Goal: Task Accomplishment & Management: Use online tool/utility

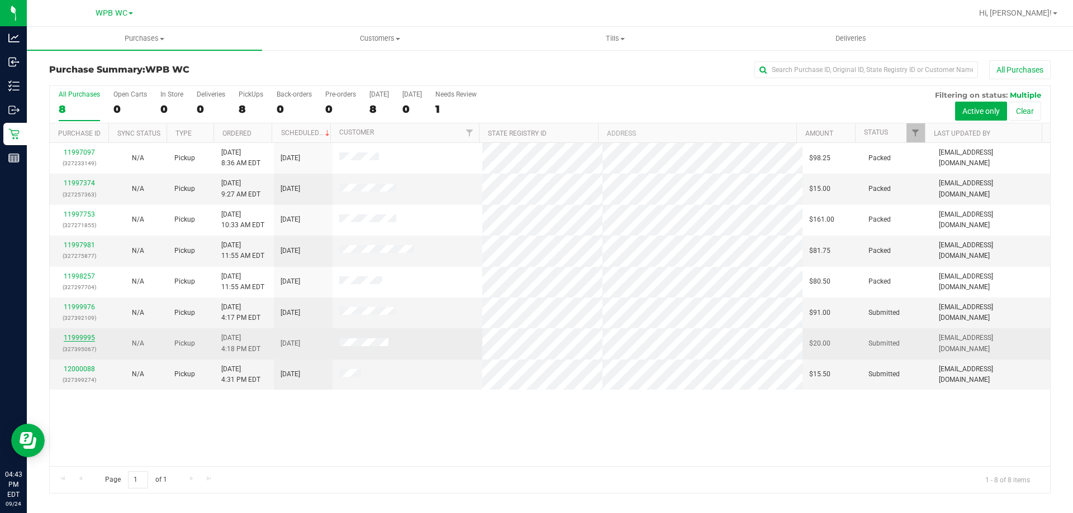
click at [81, 336] on link "11999995" at bounding box center [79, 338] width 31 height 8
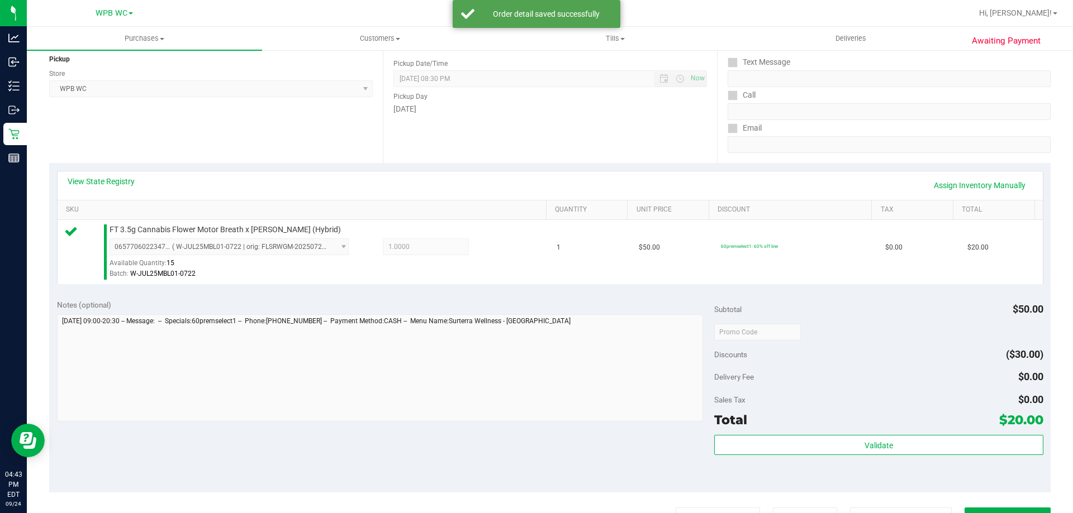
scroll to position [223, 0]
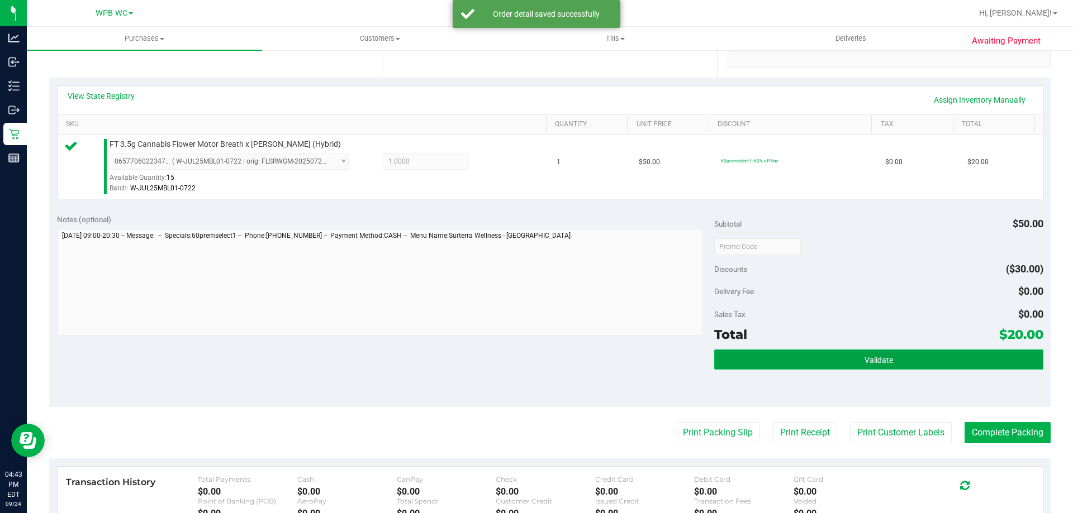
click at [913, 351] on button "Validate" at bounding box center [878, 360] width 328 height 20
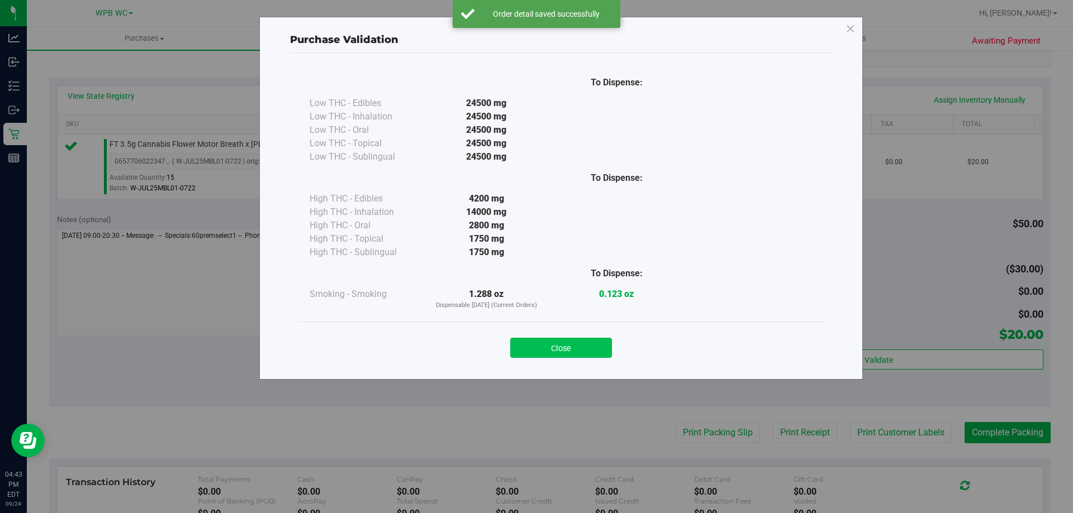
click at [549, 346] on button "Close" at bounding box center [561, 348] width 102 height 20
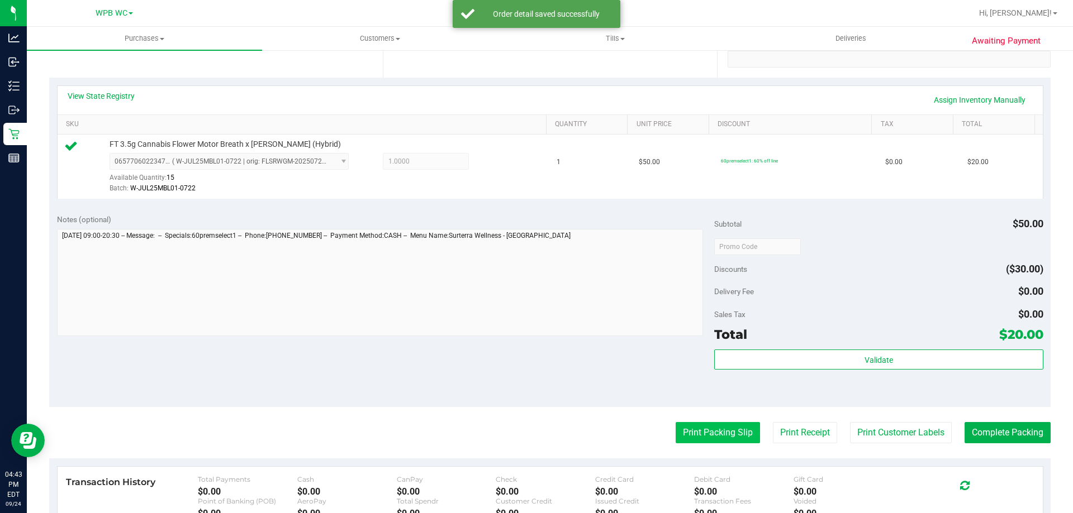
click at [698, 431] on button "Print Packing Slip" at bounding box center [717, 432] width 84 height 21
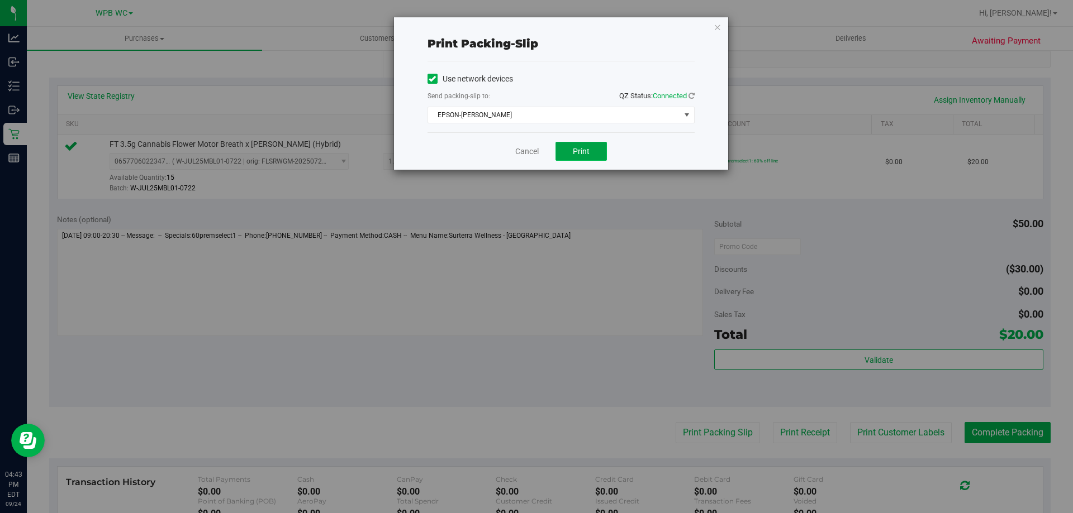
click at [588, 157] on button "Print" at bounding box center [580, 151] width 51 height 19
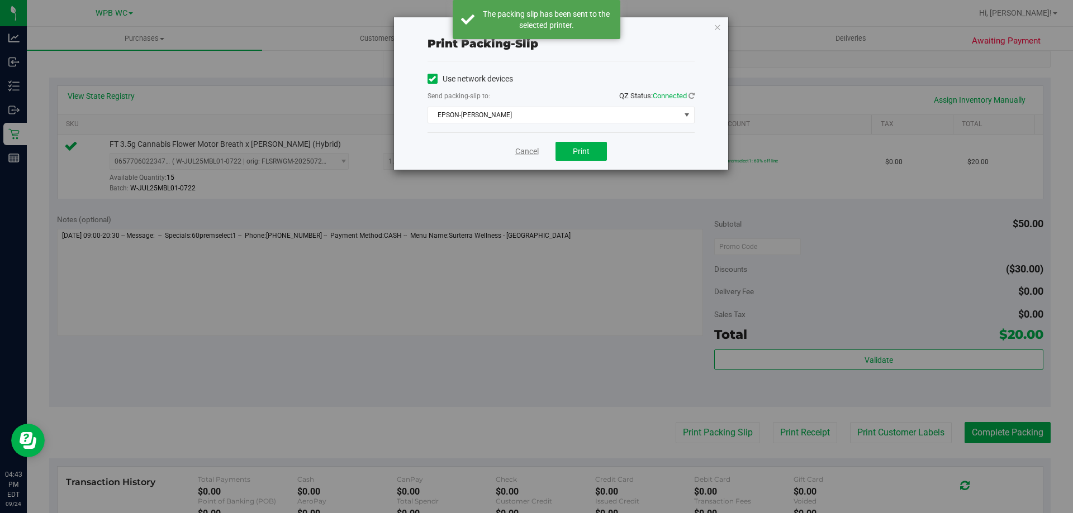
click at [519, 149] on link "Cancel" at bounding box center [526, 152] width 23 height 12
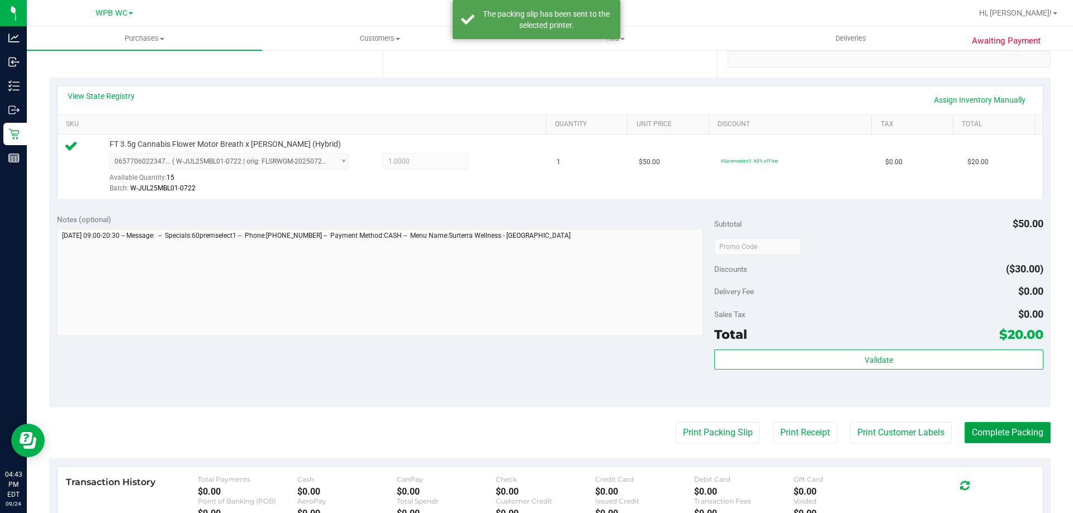
click at [1026, 430] on button "Complete Packing" at bounding box center [1007, 432] width 86 height 21
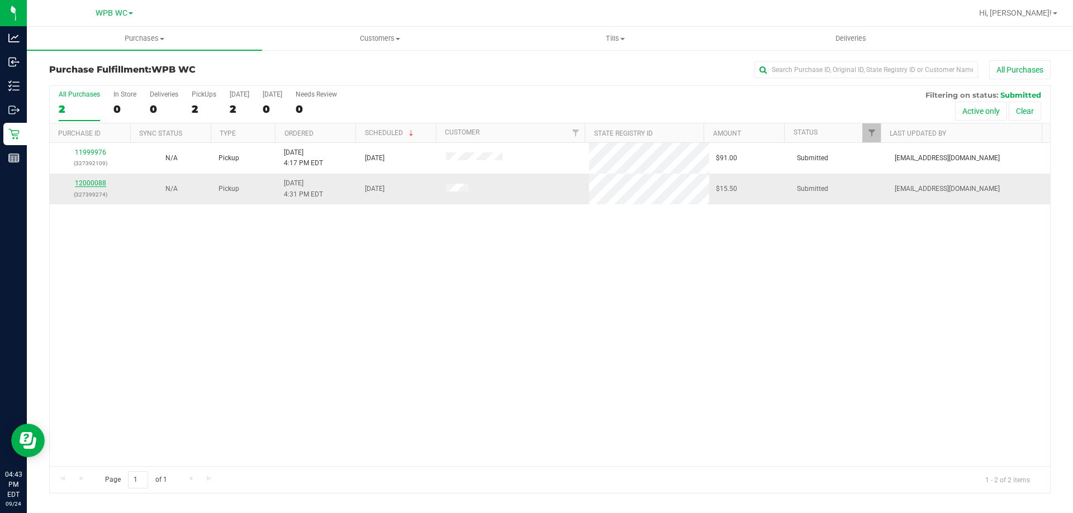
click at [97, 187] on link "12000088" at bounding box center [90, 183] width 31 height 8
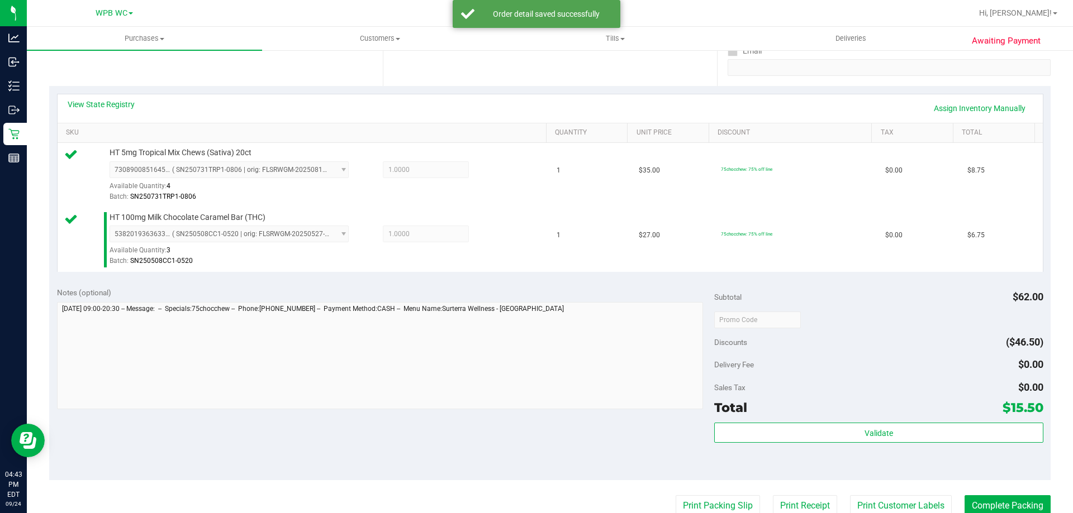
scroll to position [279, 0]
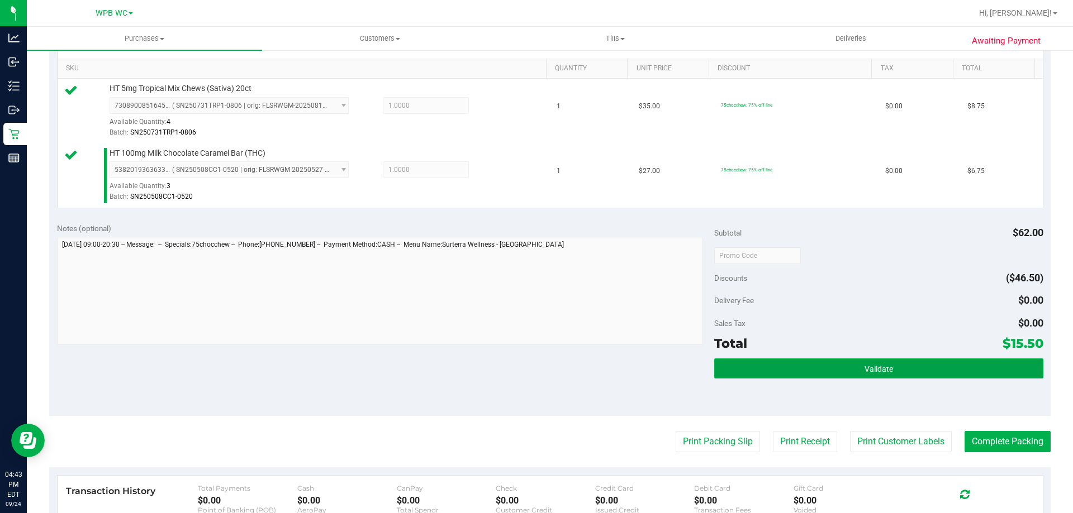
click at [869, 372] on span "Validate" at bounding box center [878, 369] width 28 height 9
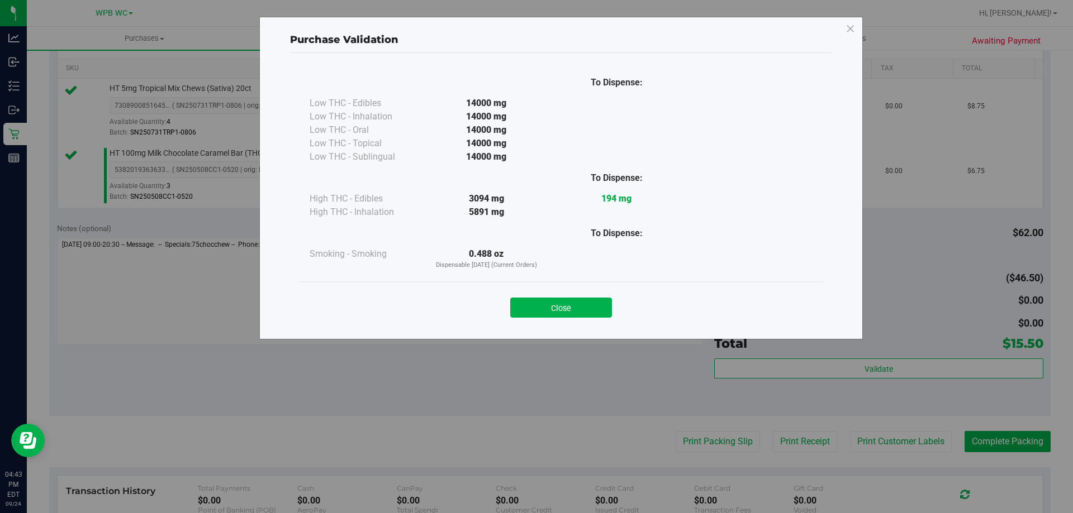
drag, startPoint x: 616, startPoint y: 297, endPoint x: 615, endPoint y: 303, distance: 6.2
click at [616, 301] on div "Close" at bounding box center [561, 304] width 508 height 28
click at [604, 306] on button "Close" at bounding box center [561, 308] width 102 height 20
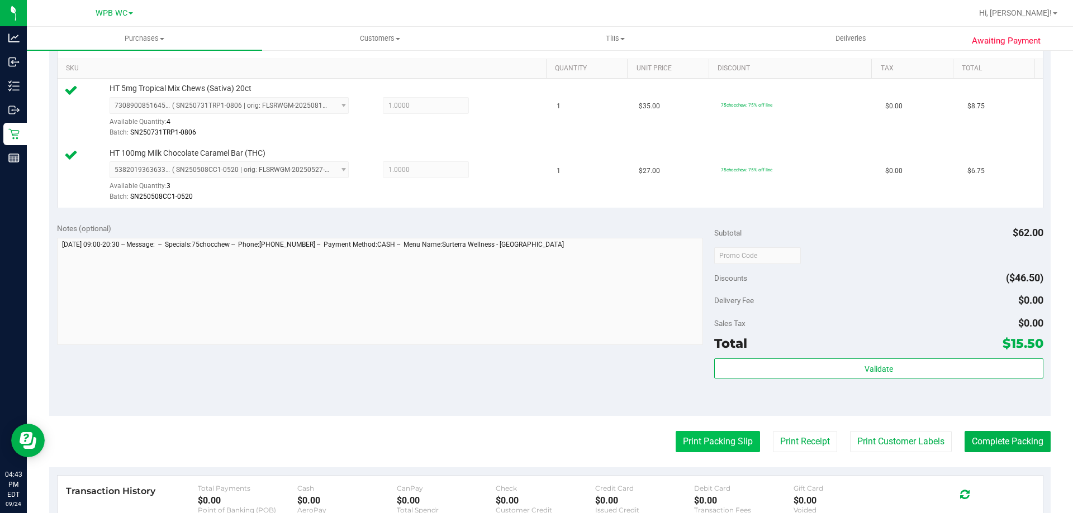
click at [714, 437] on button "Print Packing Slip" at bounding box center [717, 441] width 84 height 21
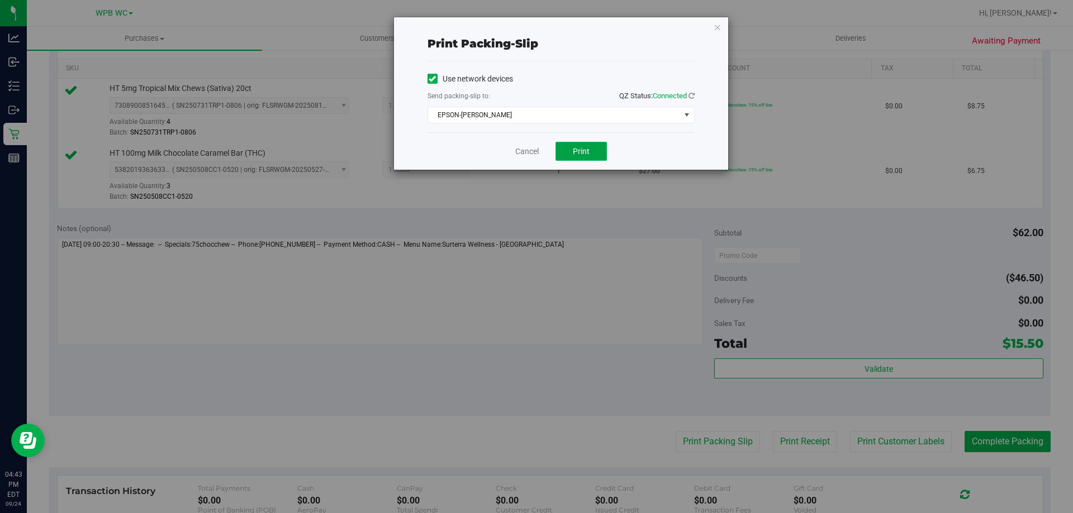
click at [602, 152] on button "Print" at bounding box center [580, 151] width 51 height 19
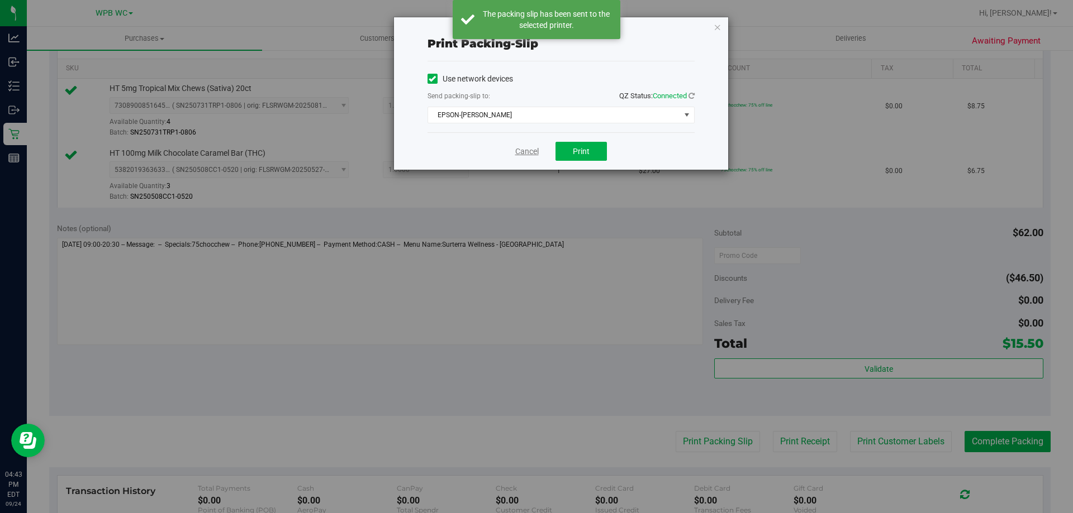
click at [530, 153] on link "Cancel" at bounding box center [526, 152] width 23 height 12
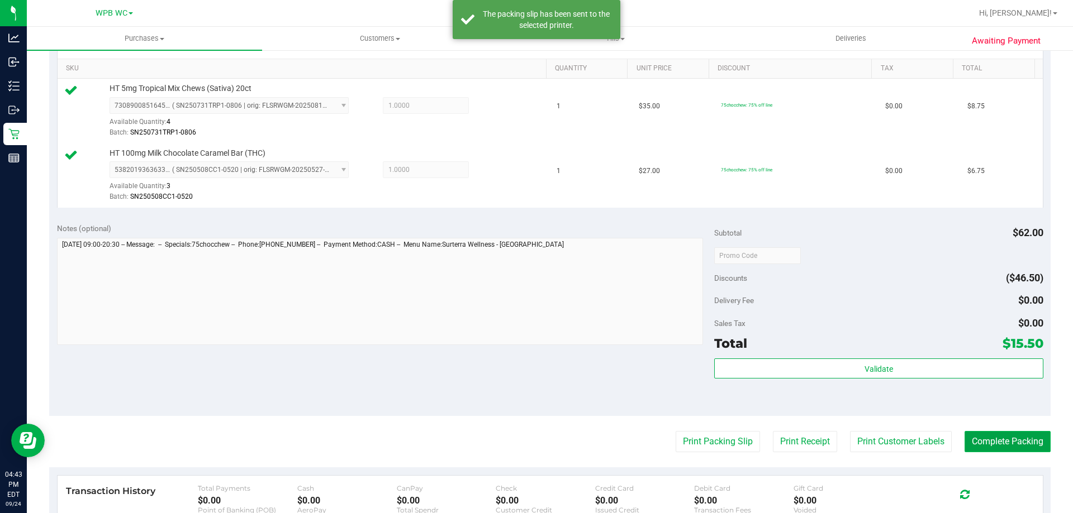
click at [968, 442] on button "Complete Packing" at bounding box center [1007, 441] width 86 height 21
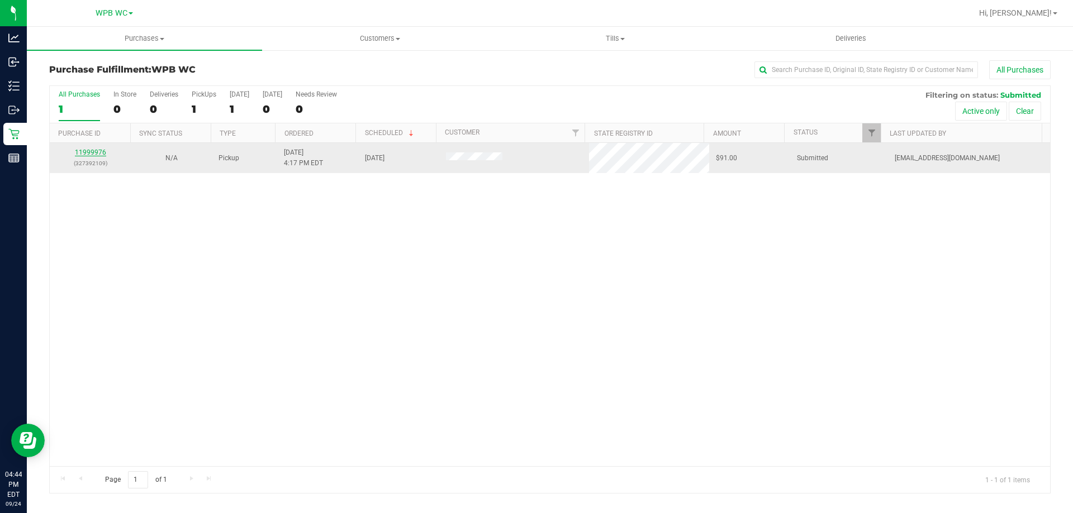
click at [96, 151] on link "11999976" at bounding box center [90, 153] width 31 height 8
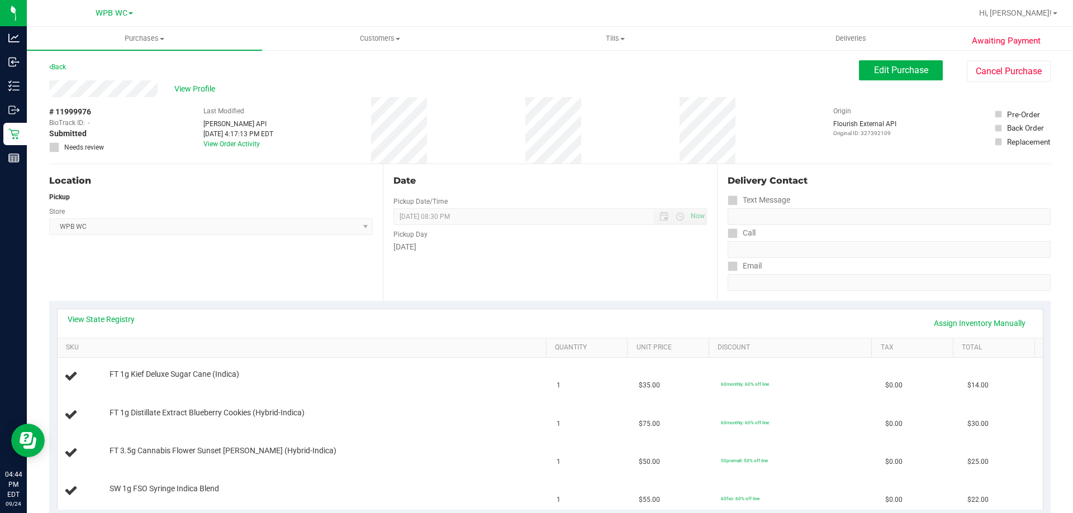
scroll to position [168, 0]
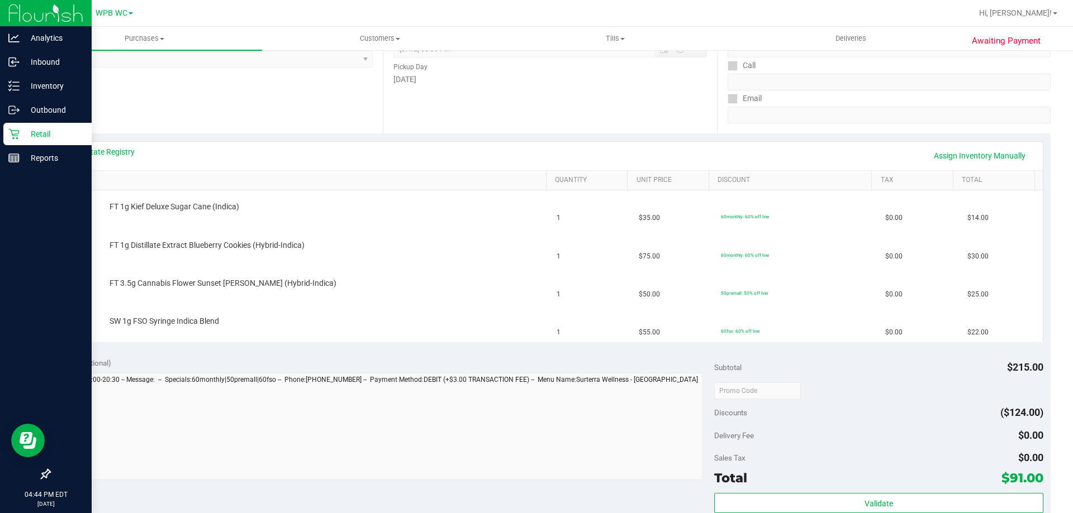
click at [18, 136] on icon at bounding box center [13, 133] width 11 height 11
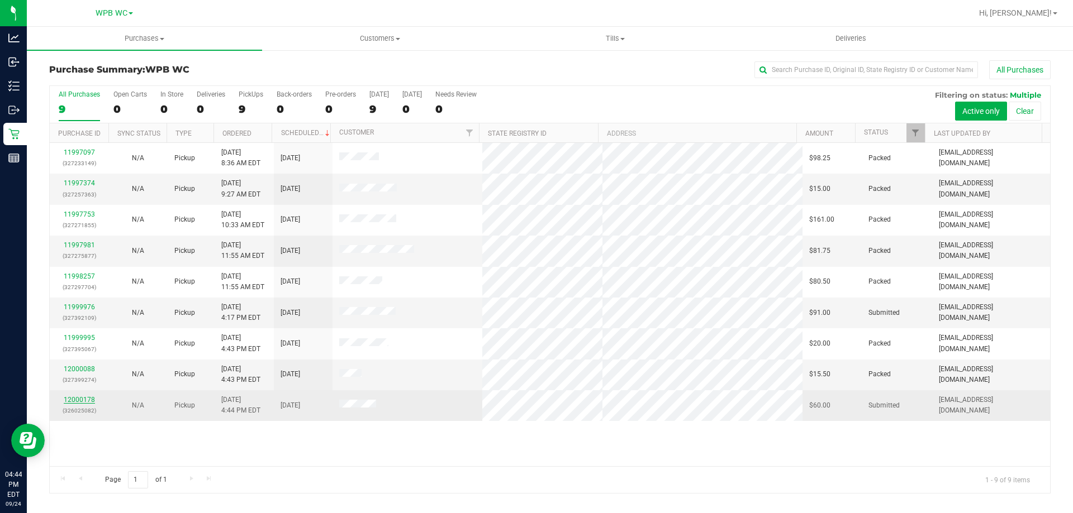
click at [80, 401] on link "12000178" at bounding box center [79, 400] width 31 height 8
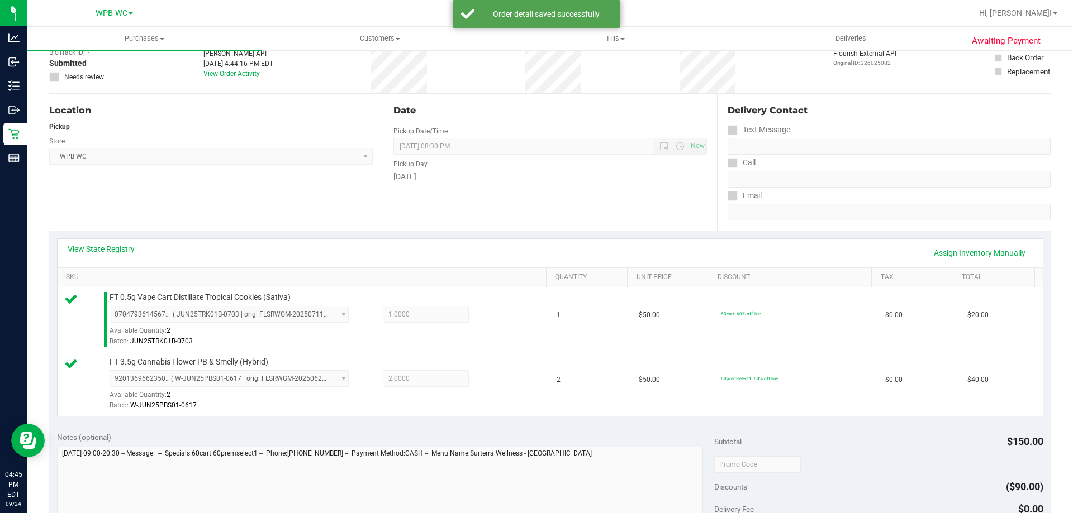
scroll to position [335, 0]
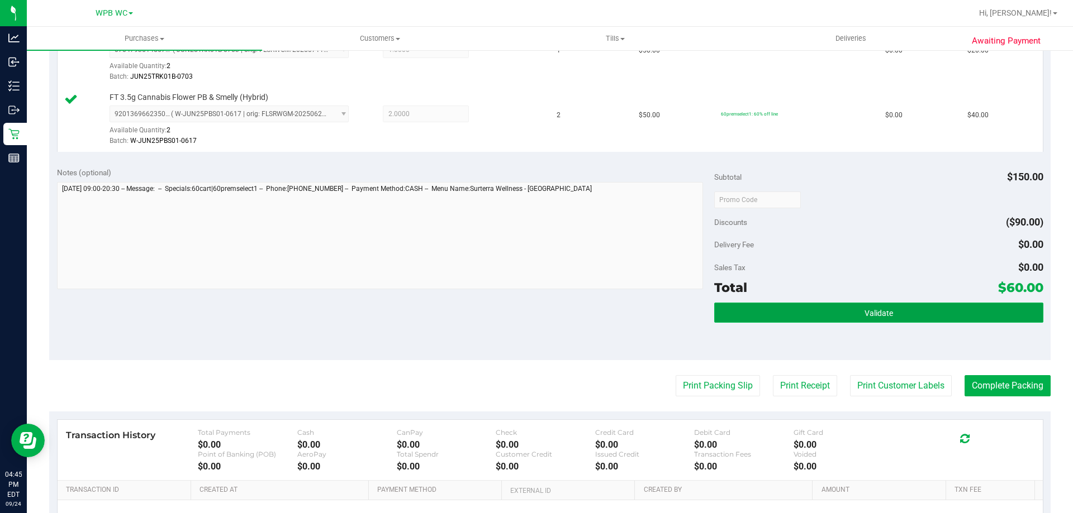
click at [748, 310] on button "Validate" at bounding box center [878, 313] width 328 height 20
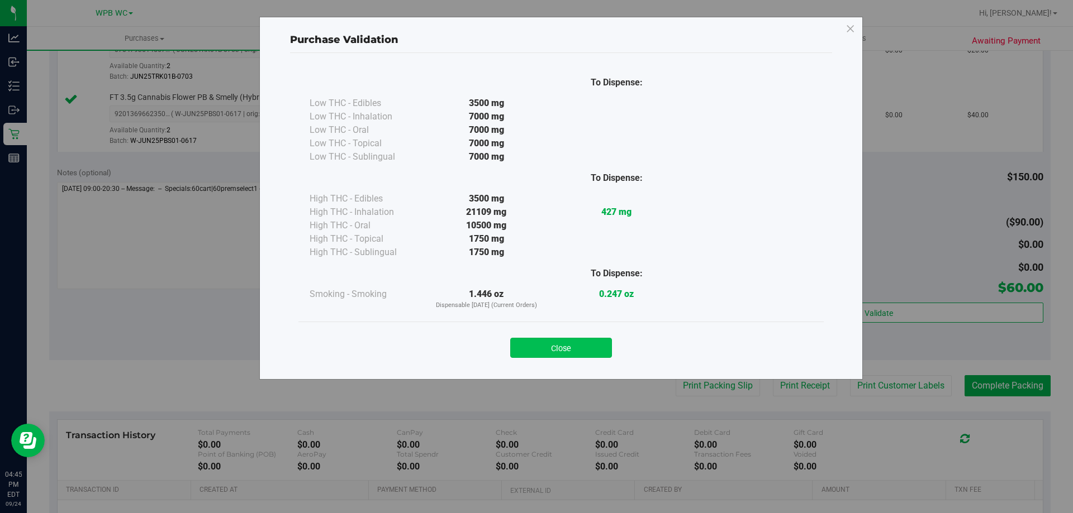
click at [569, 356] on button "Close" at bounding box center [561, 348] width 102 height 20
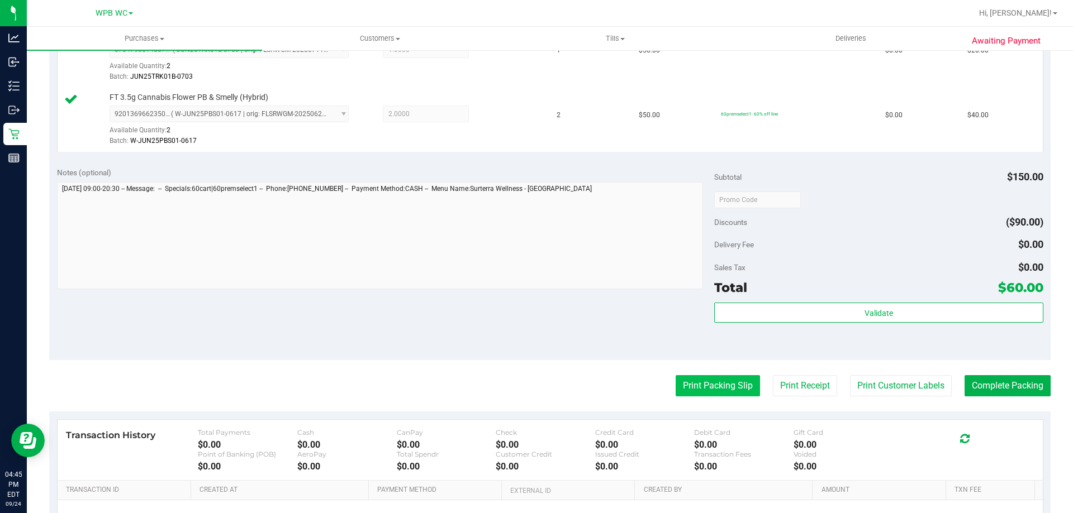
click at [694, 387] on button "Print Packing Slip" at bounding box center [717, 385] width 84 height 21
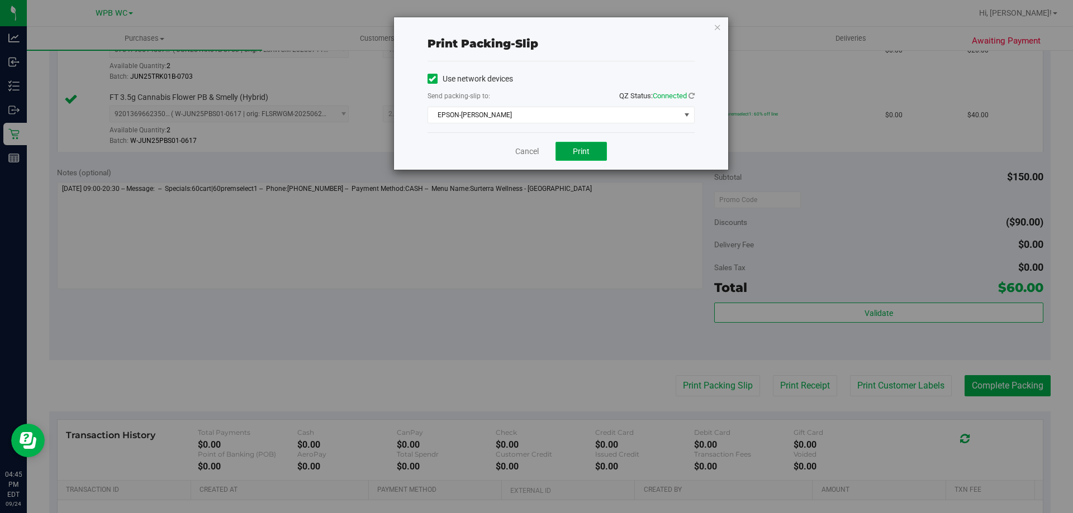
click at [568, 146] on button "Print" at bounding box center [580, 151] width 51 height 19
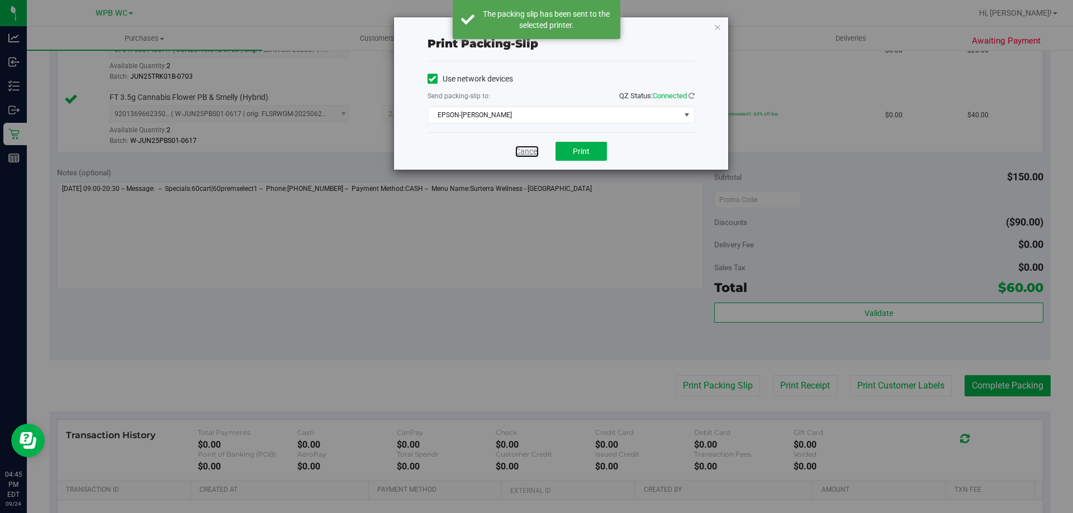
drag, startPoint x: 527, startPoint y: 146, endPoint x: 603, endPoint y: 179, distance: 82.8
click at [526, 146] on link "Cancel" at bounding box center [526, 152] width 23 height 12
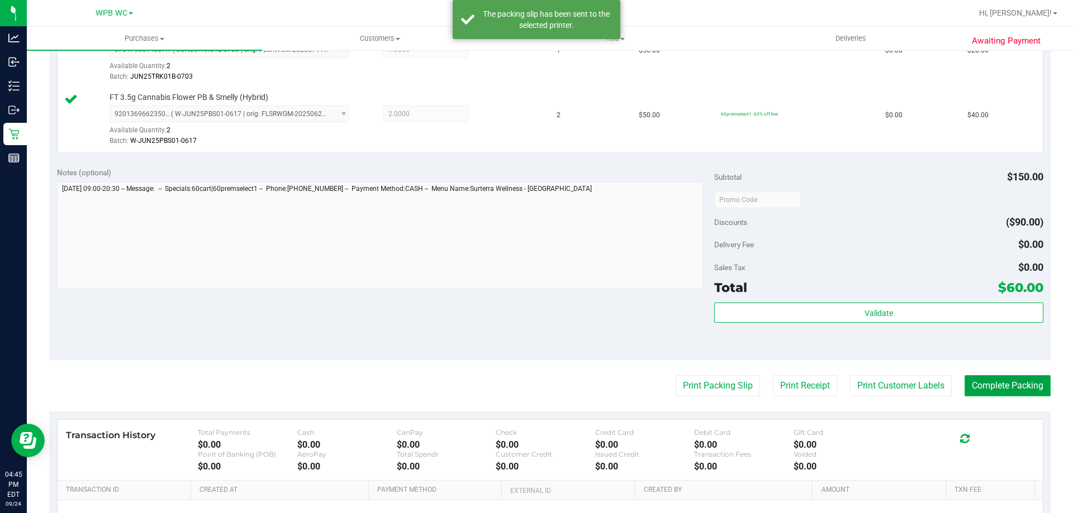
click at [986, 379] on button "Complete Packing" at bounding box center [1007, 385] width 86 height 21
